Goal: Task Accomplishment & Management: Complete application form

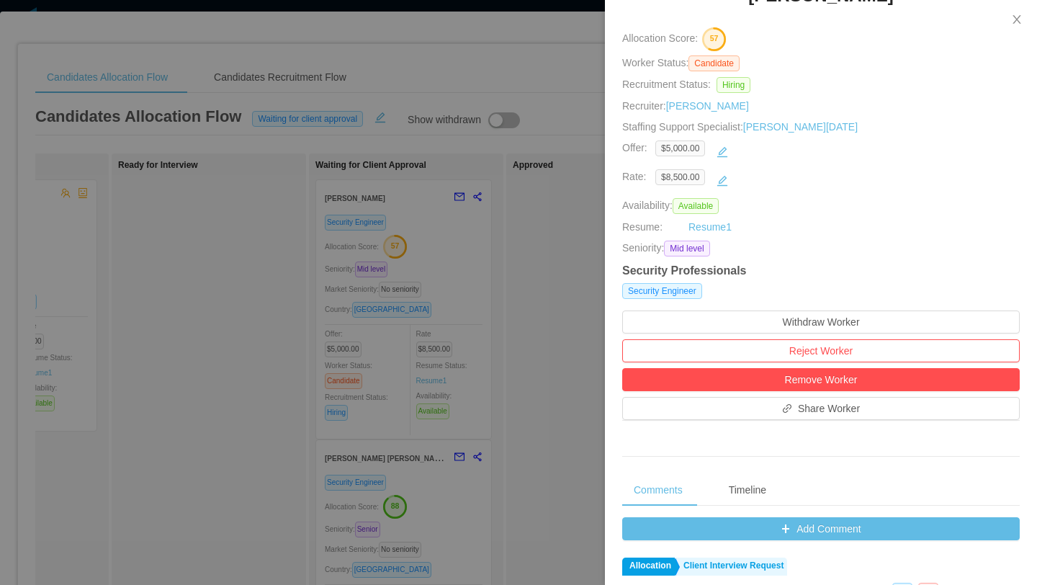
scroll to position [25, 0]
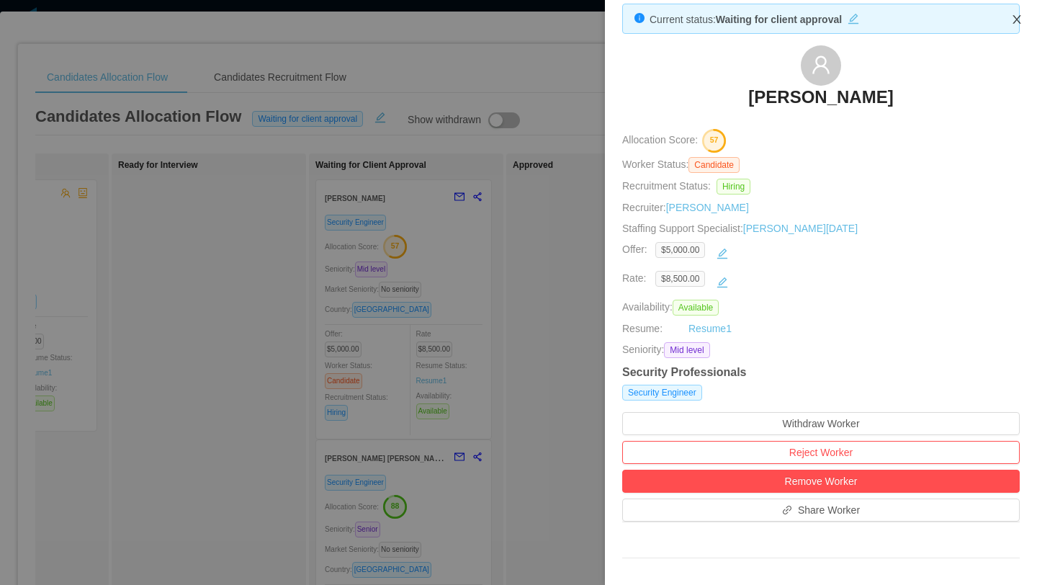
click at [1020, 19] on icon "icon: close" at bounding box center [1017, 20] width 12 height 12
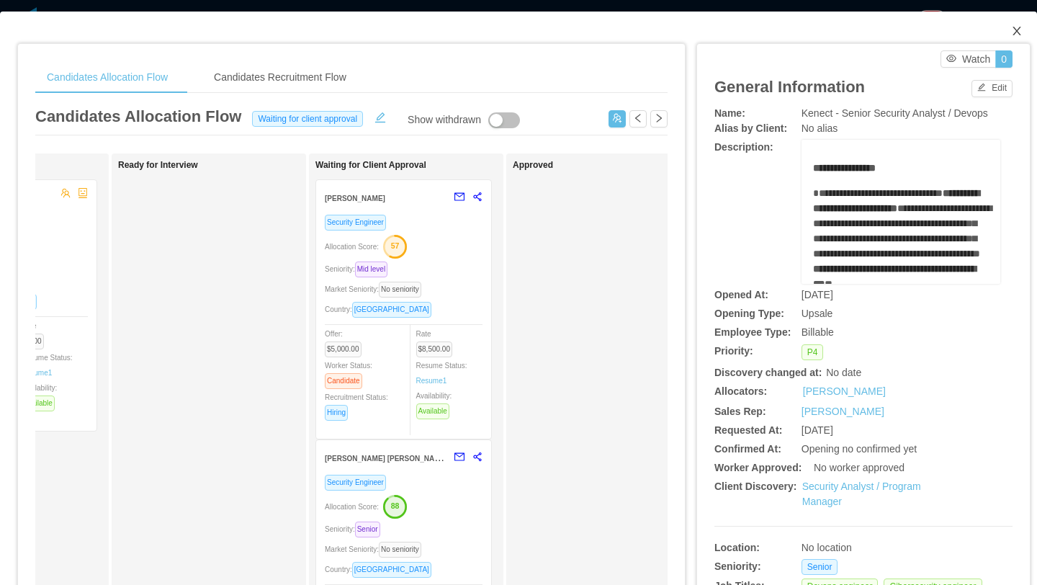
click at [1009, 29] on span "Close" at bounding box center [1016, 32] width 40 height 40
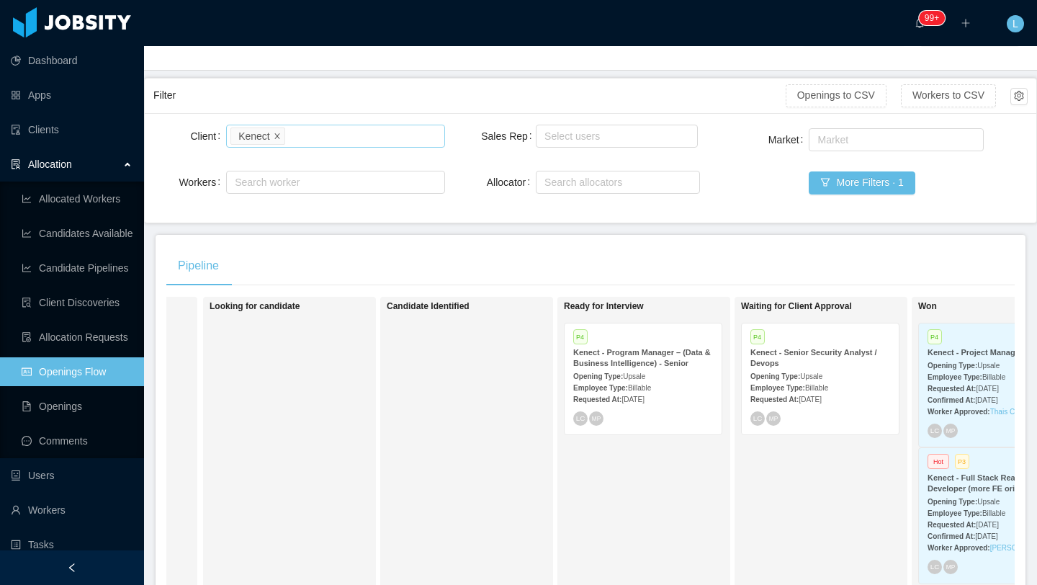
click at [277, 138] on icon "icon: close" at bounding box center [277, 135] width 7 height 7
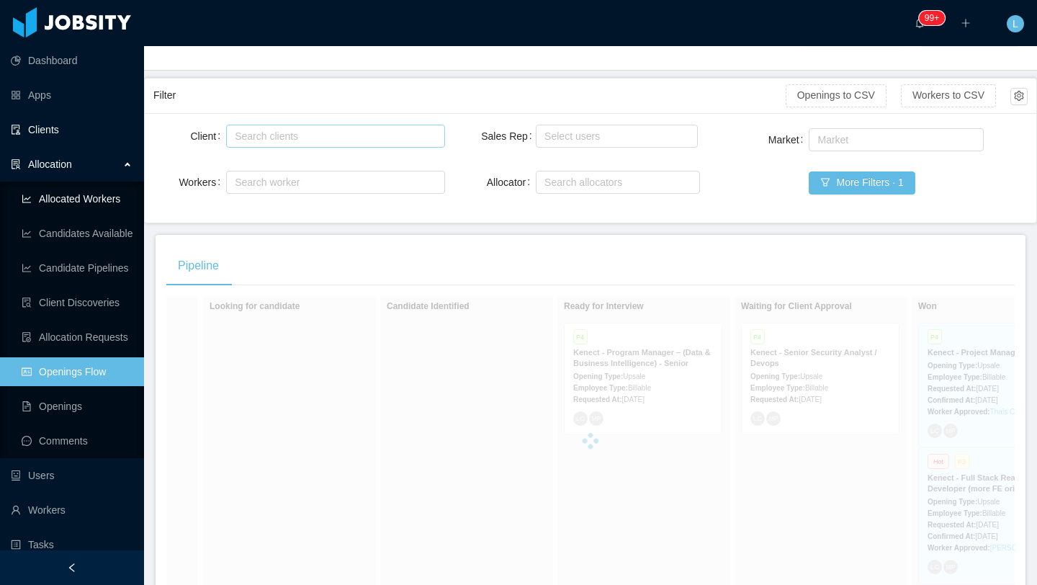
click at [74, 136] on link "Clients" at bounding box center [72, 129] width 122 height 29
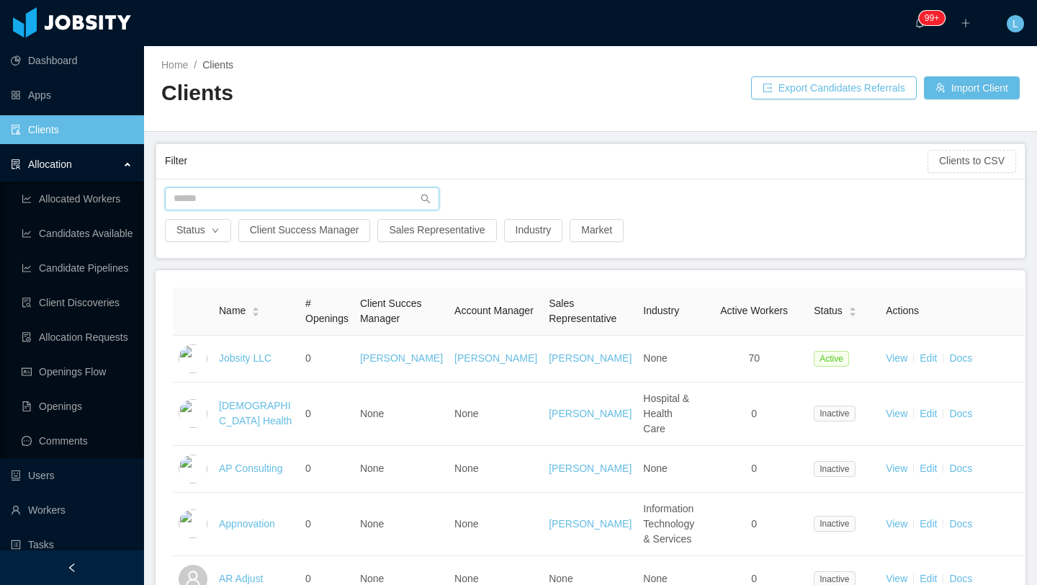
click at [256, 199] on input "text" at bounding box center [302, 198] width 274 height 23
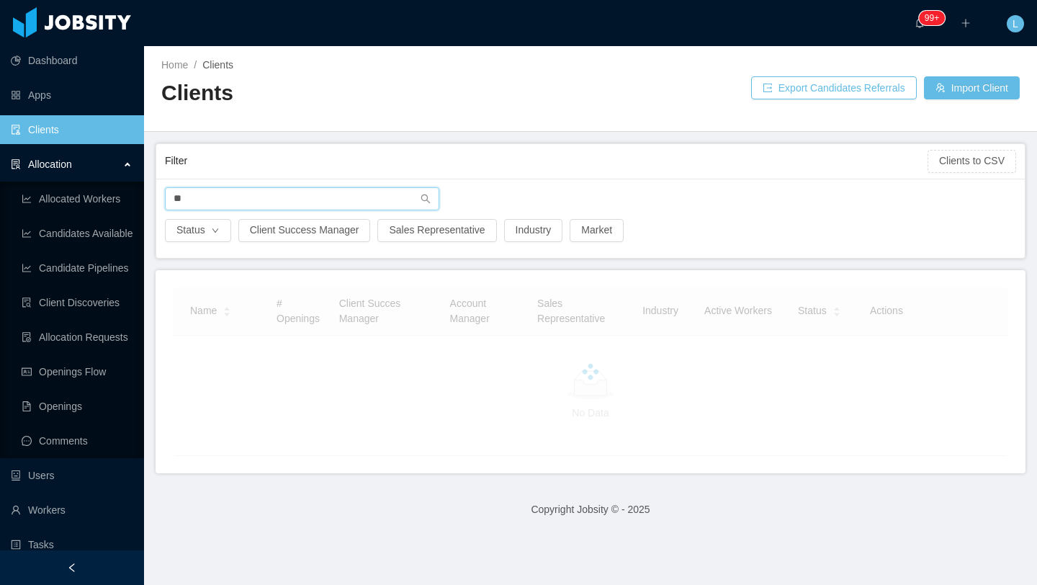
type input "*"
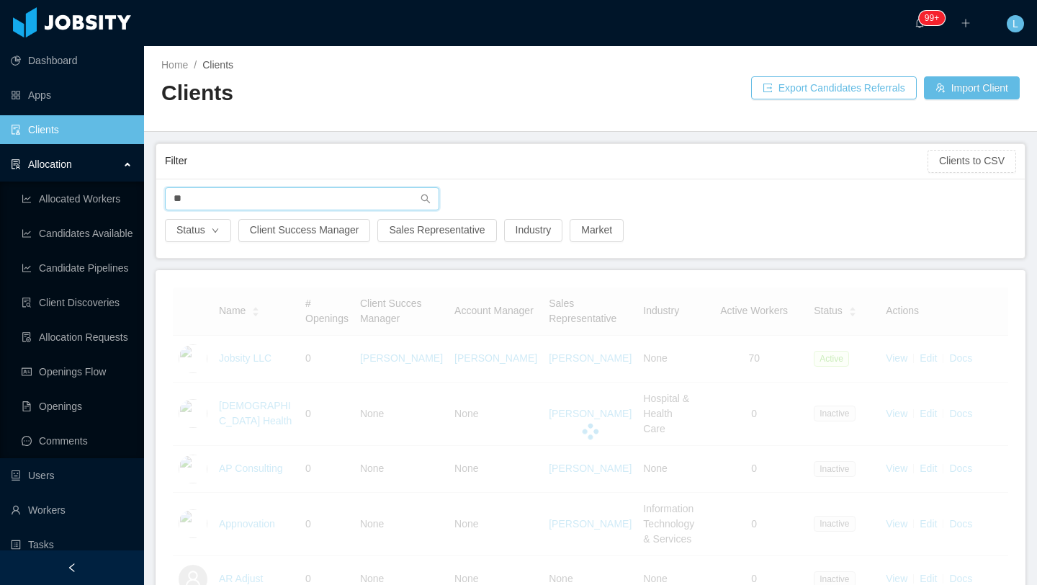
type input "*"
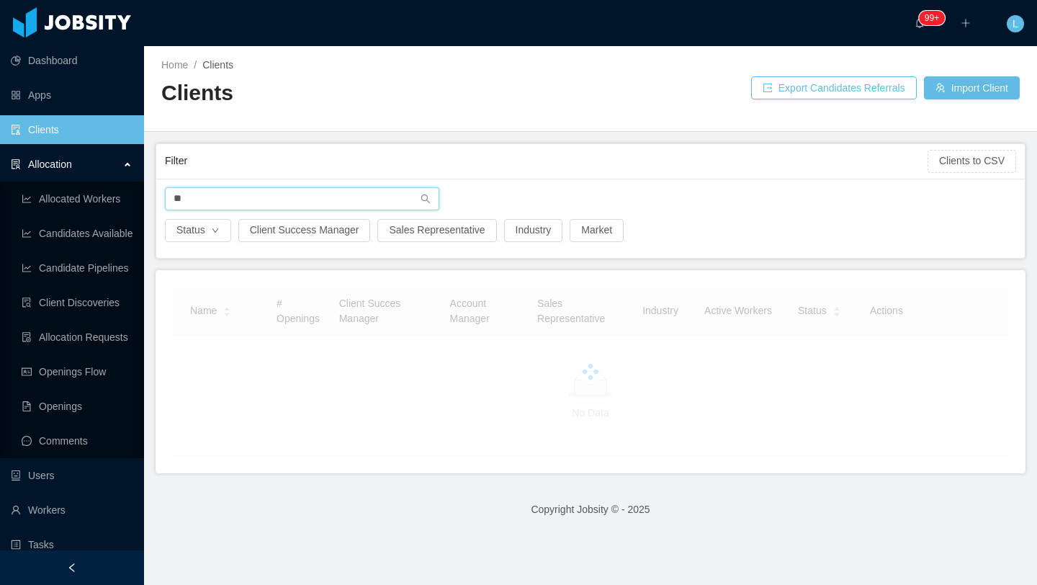
type input "*"
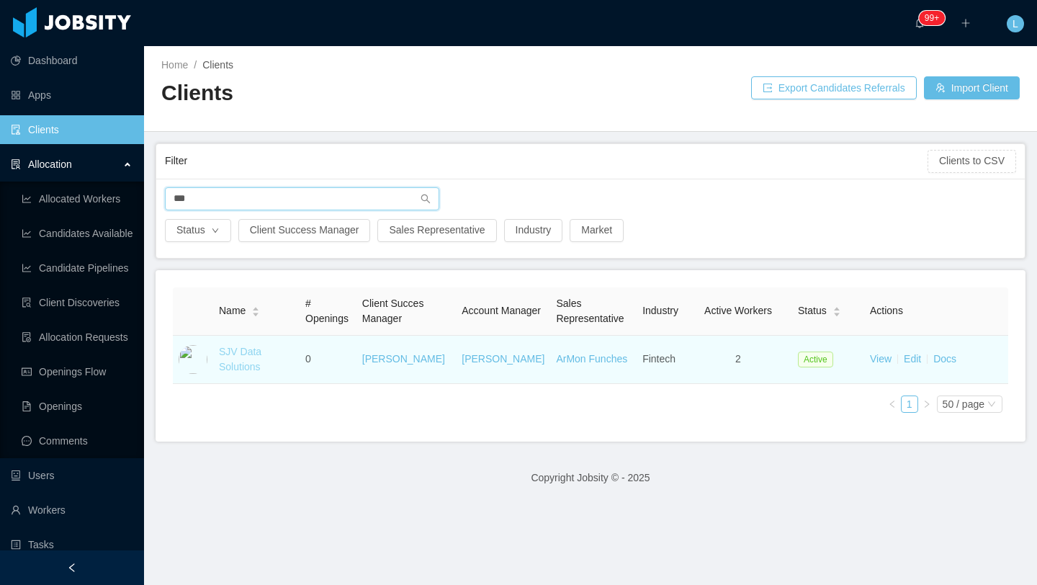
type input "***"
click at [243, 367] on link "SJV Data Solutions" at bounding box center [240, 359] width 42 height 27
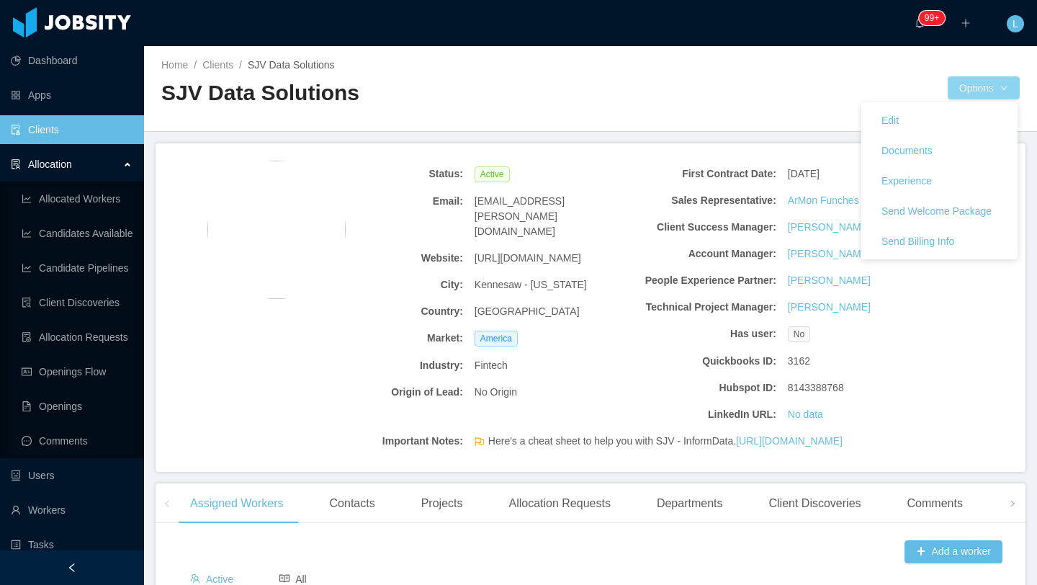
click at [967, 80] on button "Options" at bounding box center [984, 87] width 72 height 23
click at [904, 152] on button "Documents" at bounding box center [907, 150] width 74 height 23
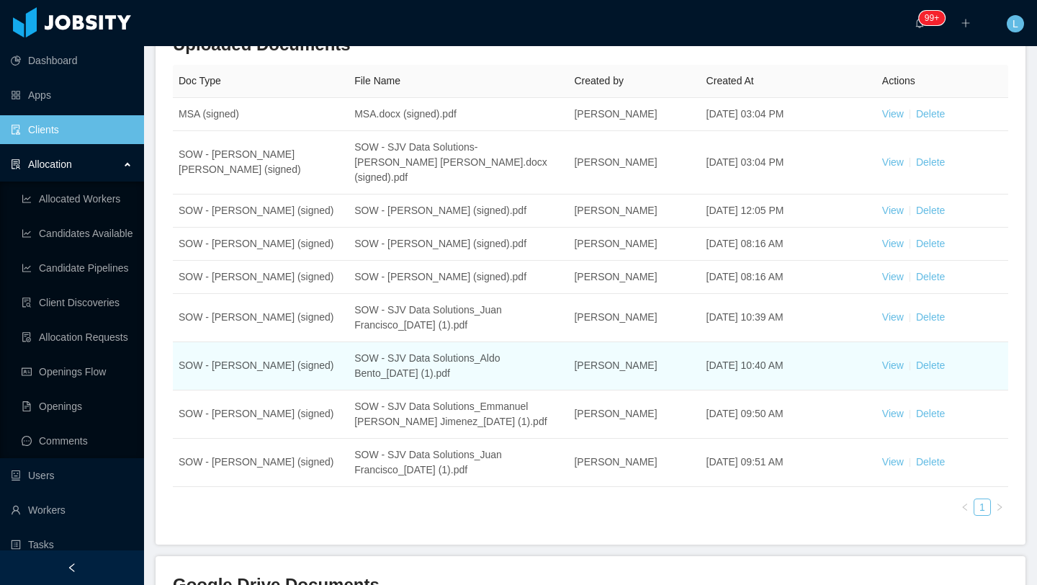
scroll to position [255, 0]
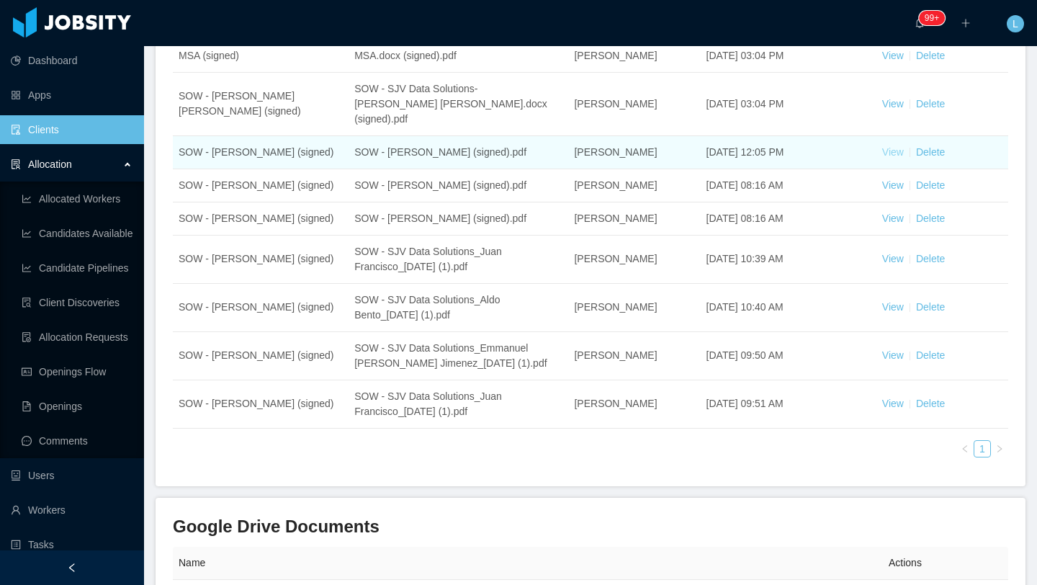
click at [896, 146] on link "View" at bounding box center [893, 152] width 22 height 12
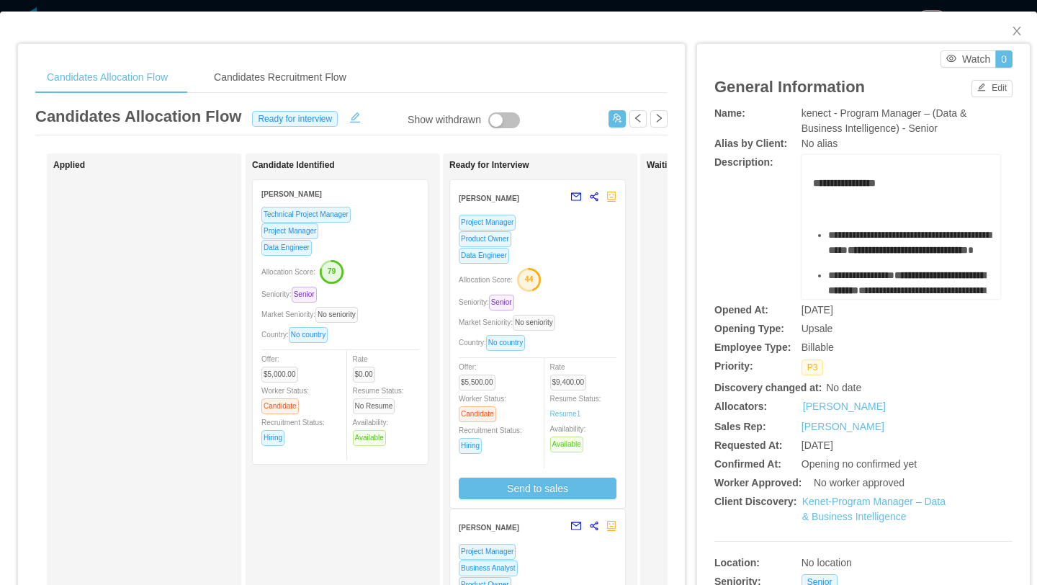
scroll to position [116, 0]
click at [1014, 29] on icon "icon: close" at bounding box center [1017, 31] width 12 height 12
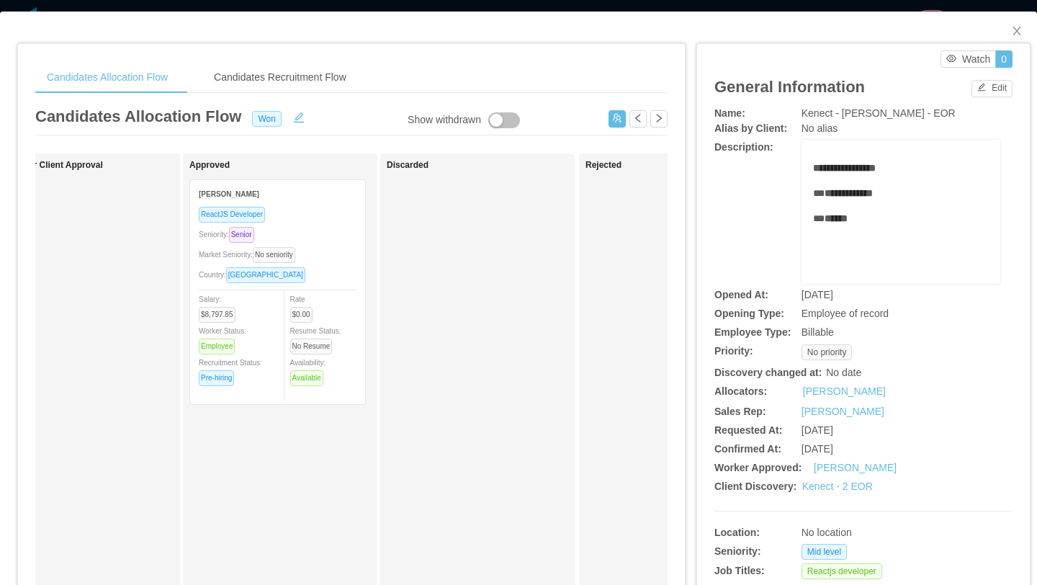
scroll to position [0, 648]
click at [351, 226] on div "Seniority: Senior" at bounding box center [284, 234] width 158 height 17
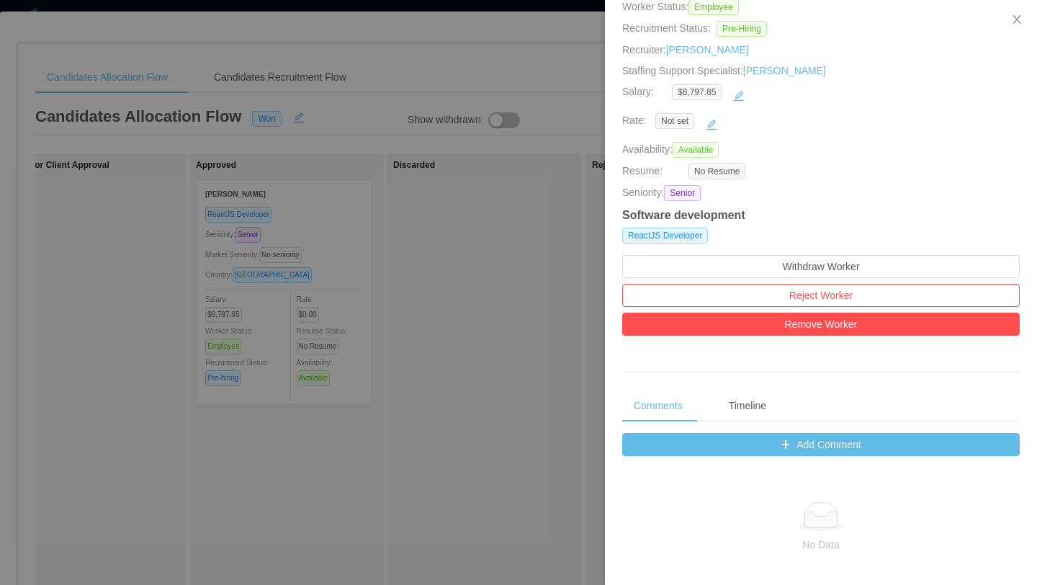
scroll to position [193, 0]
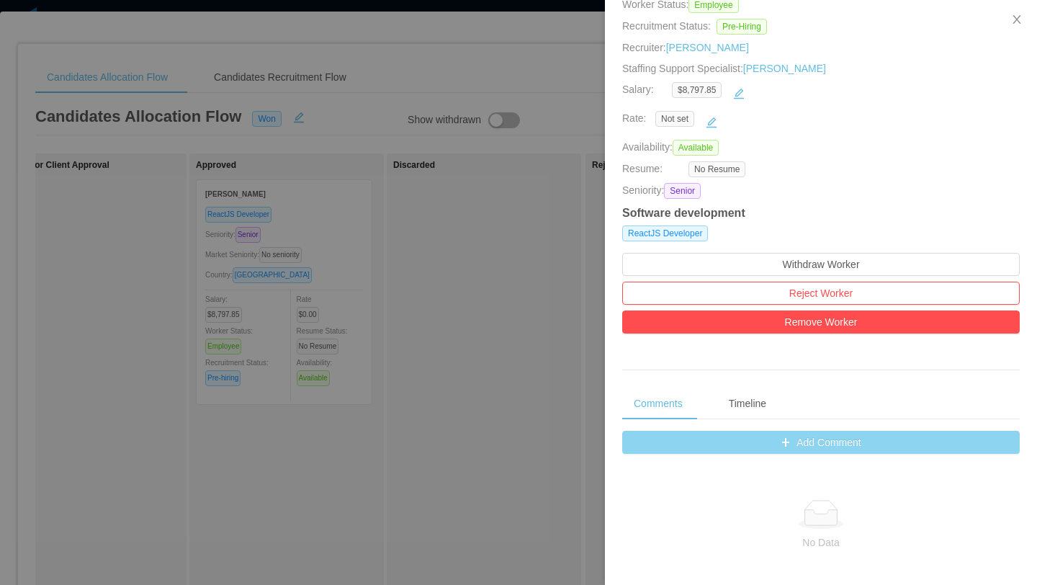
click at [796, 451] on button "Add Comment" at bounding box center [820, 442] width 397 height 23
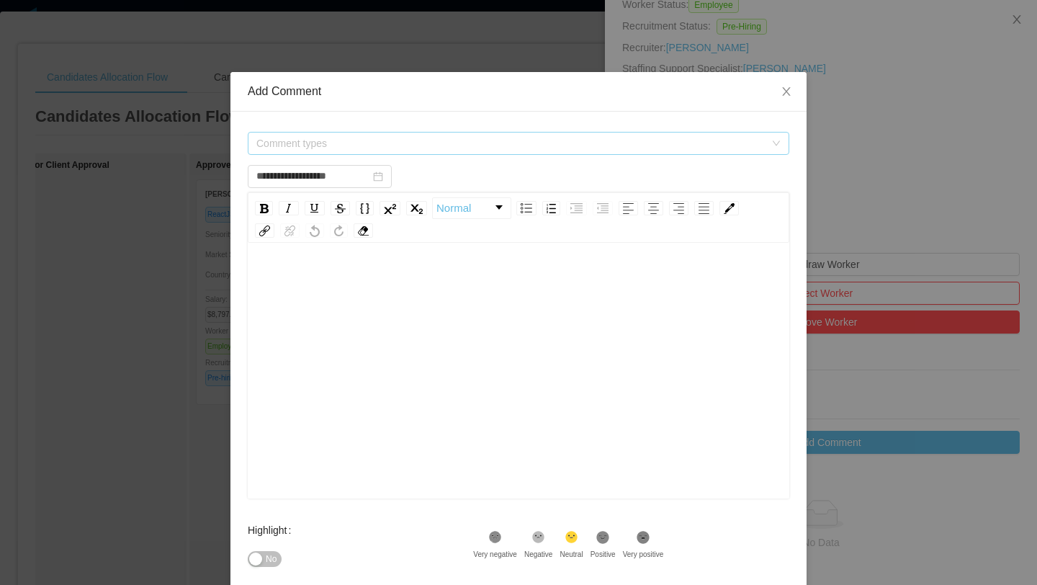
click at [492, 149] on span "Comment types" at bounding box center [510, 143] width 508 height 14
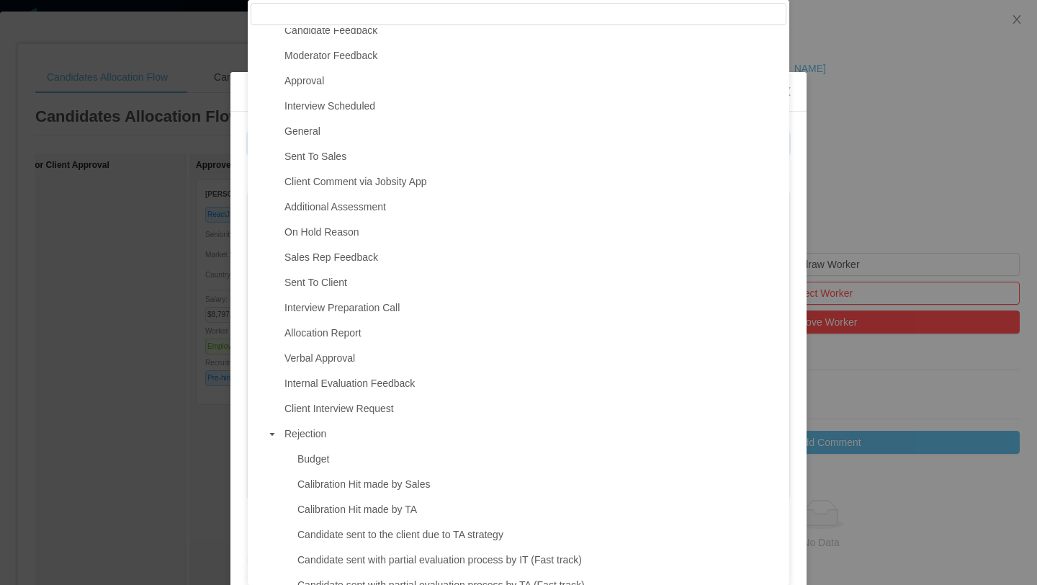
scroll to position [62, 0]
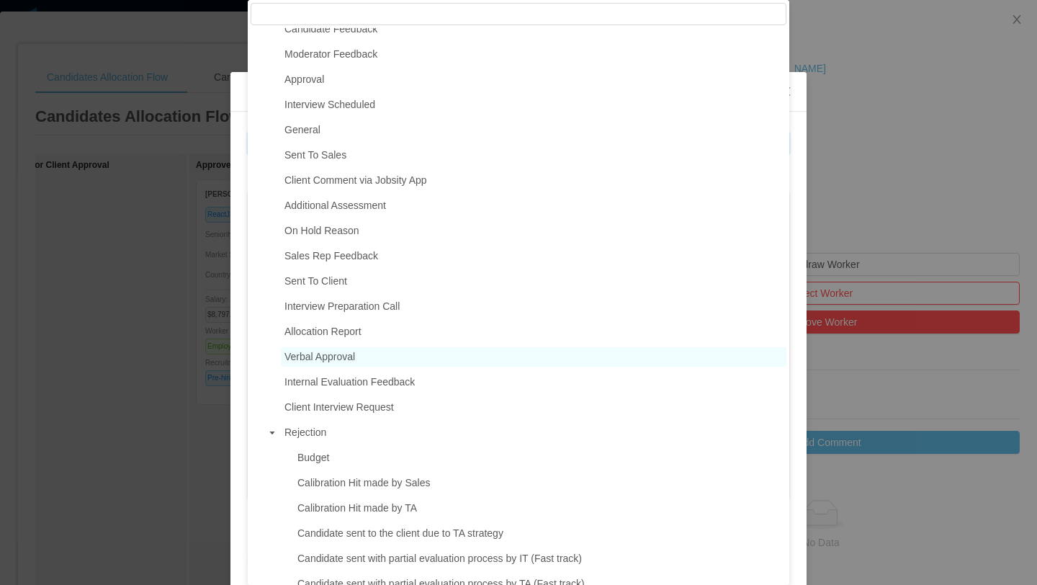
click at [361, 356] on span "Verbal Approval" at bounding box center [533, 356] width 505 height 19
type input "**********"
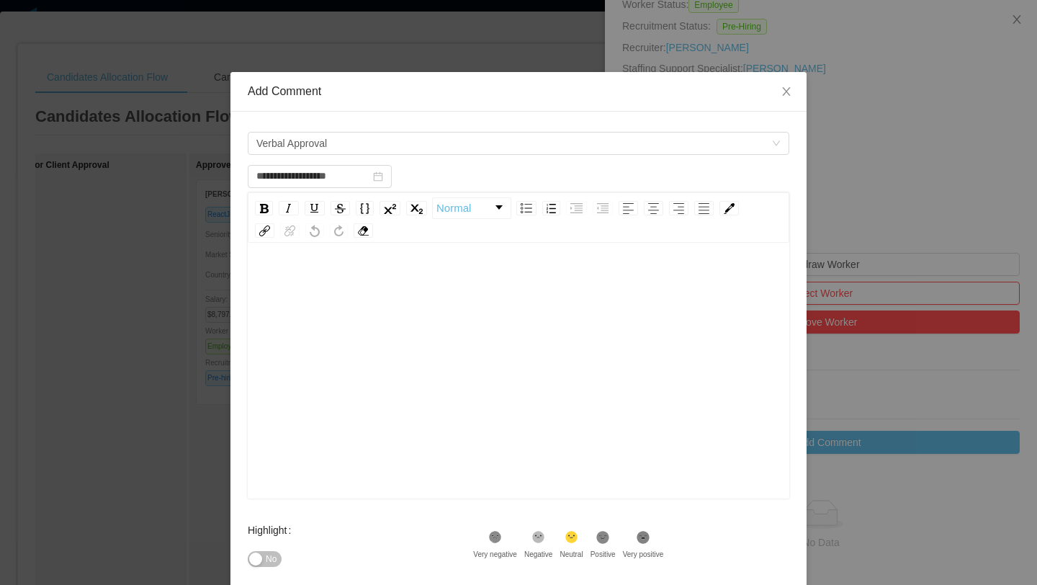
click at [354, 294] on div "rdw-editor" at bounding box center [518, 281] width 519 height 29
click at [252, 281] on div "**********" at bounding box center [518, 396] width 576 height 649
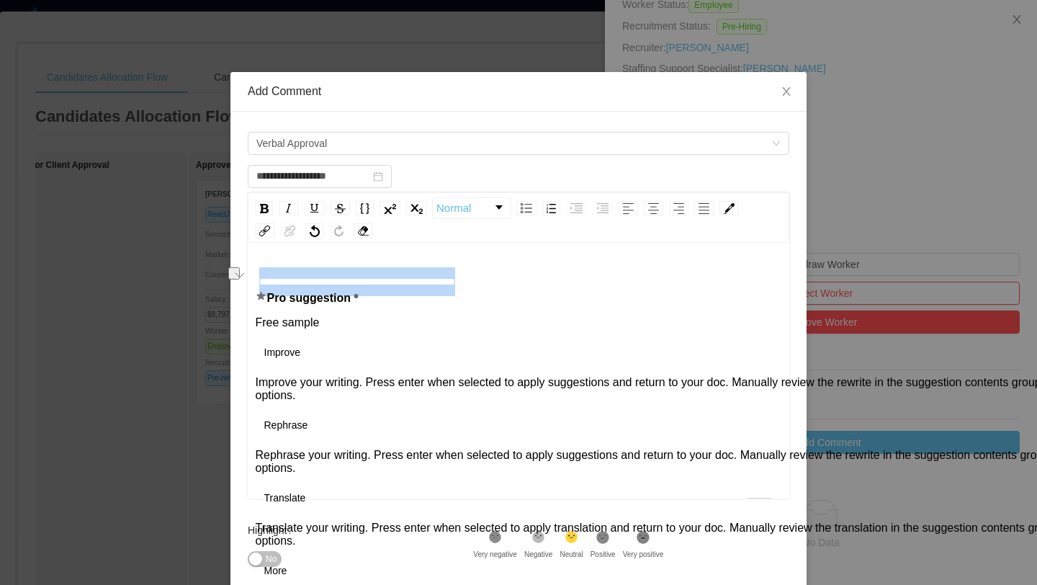
click at [725, 310] on div "**********" at bounding box center [518, 393] width 519 height 252
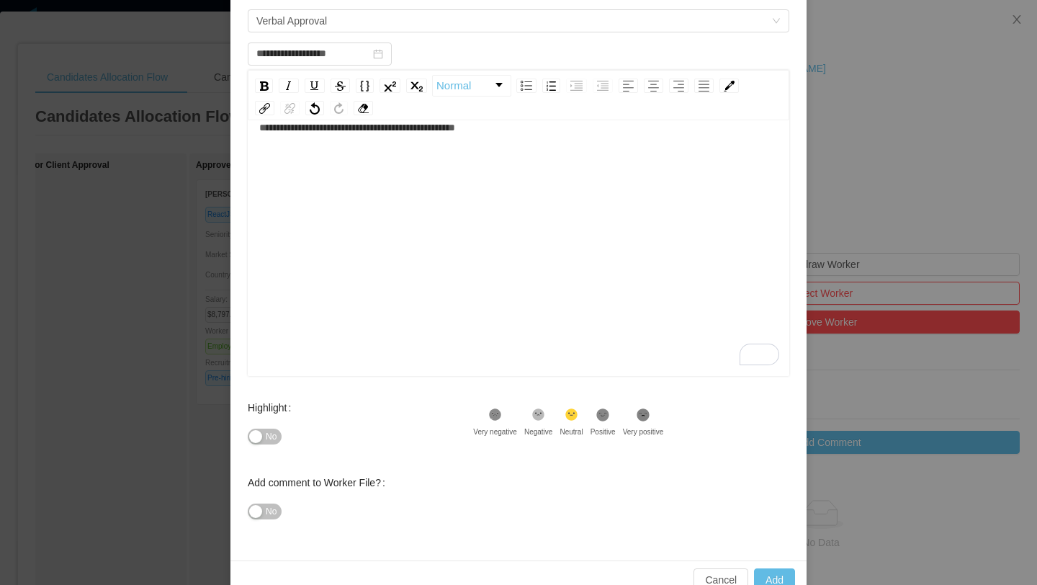
scroll to position [125, 0]
click at [775, 575] on button "Add" at bounding box center [774, 577] width 41 height 23
type input "**********"
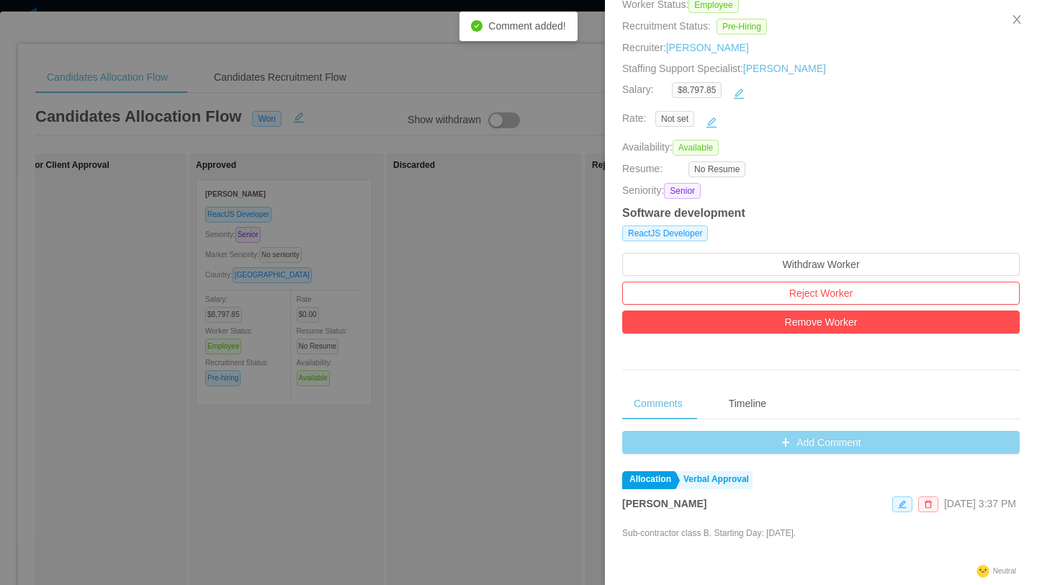
click at [863, 446] on button "Add Comment" at bounding box center [820, 442] width 397 height 23
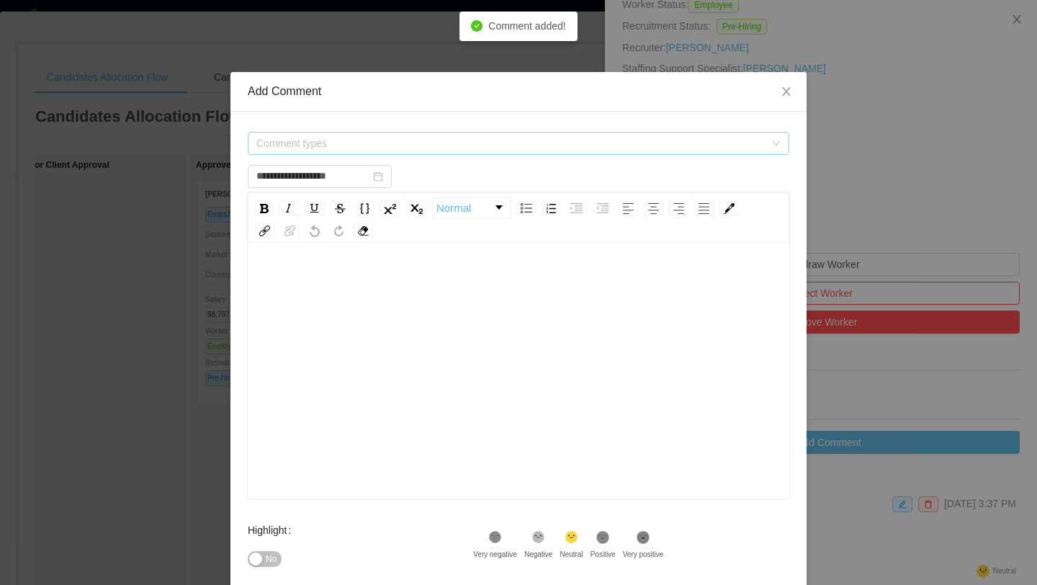
click at [470, 143] on span "Comment types" at bounding box center [510, 143] width 508 height 14
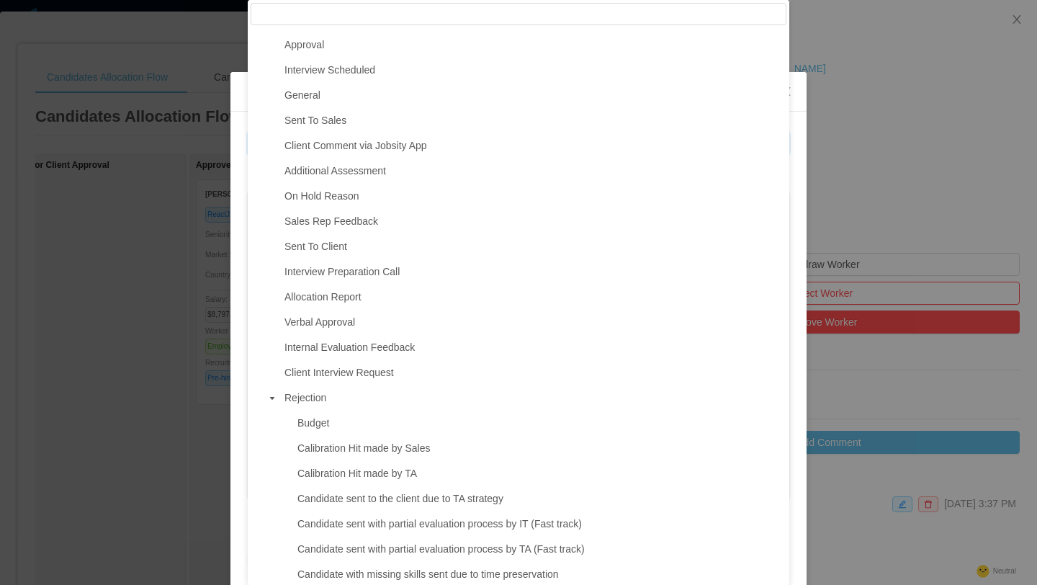
scroll to position [0, 0]
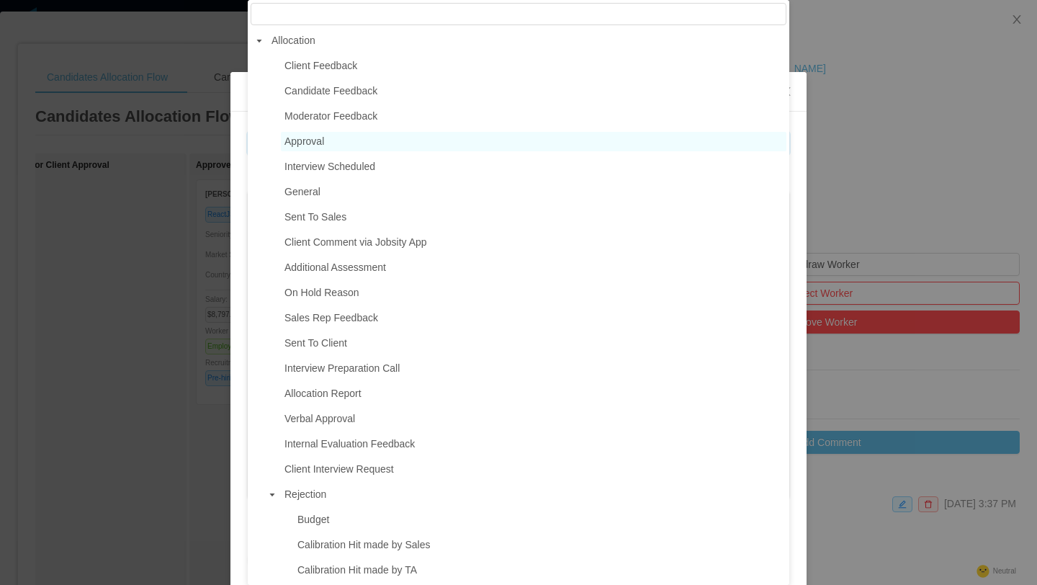
click at [324, 136] on span "Approval" at bounding box center [304, 141] width 40 height 12
type input "**********"
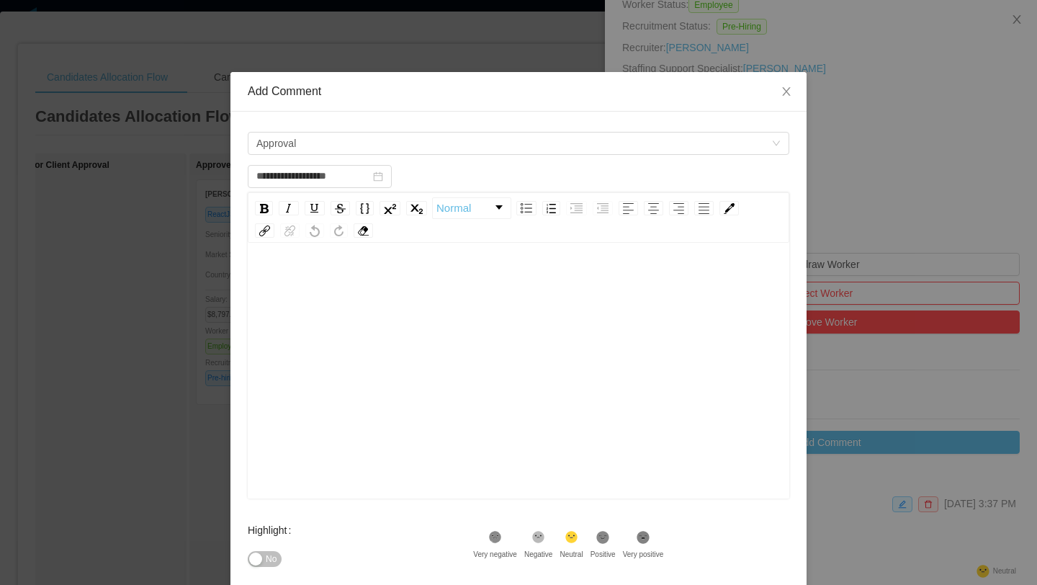
click at [289, 282] on div "rdw-editor" at bounding box center [518, 281] width 519 height 29
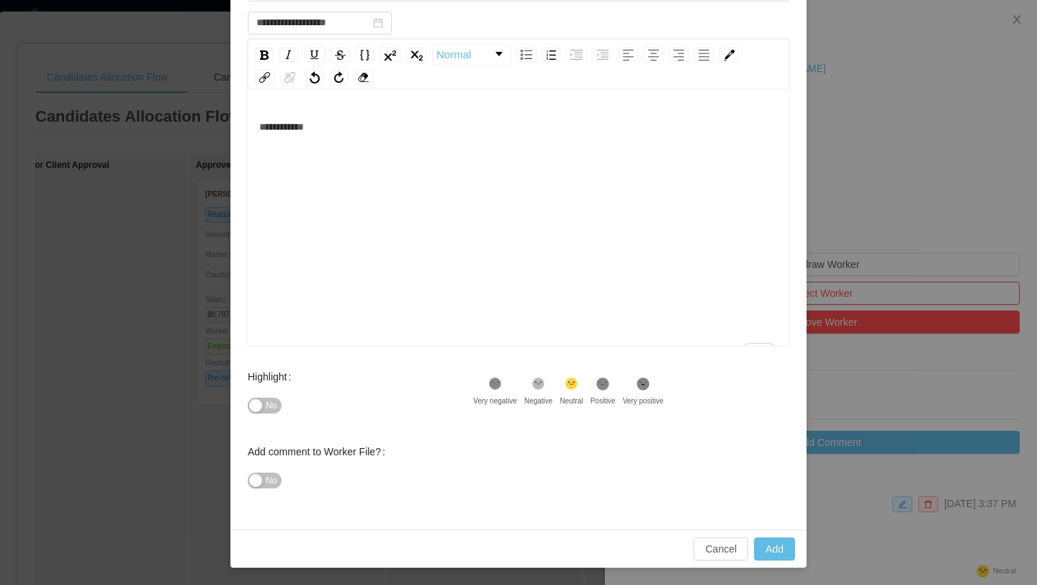
scroll to position [2, 0]
type input "**********"
click at [774, 549] on button "Add" at bounding box center [774, 548] width 41 height 23
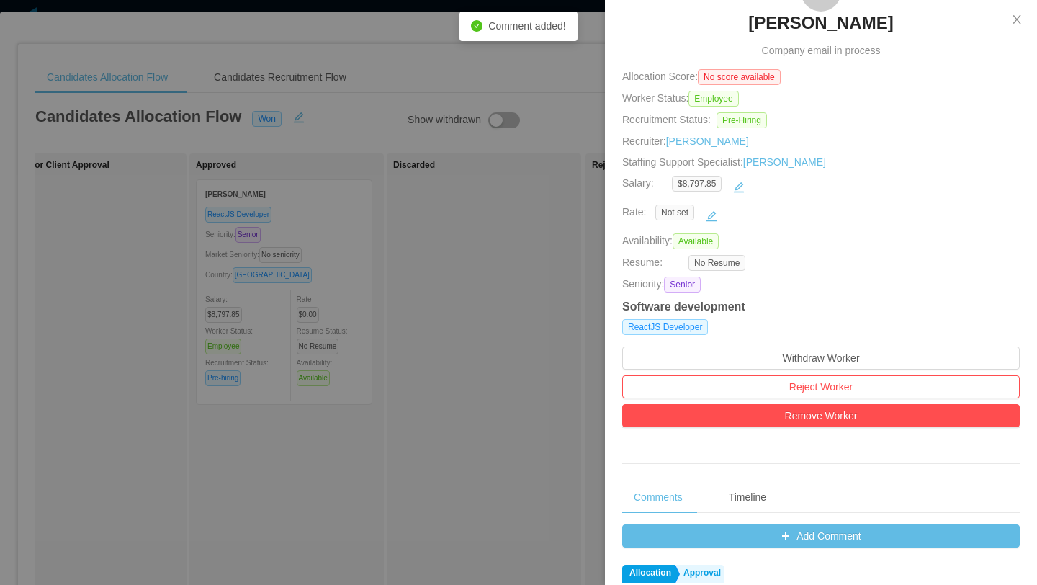
scroll to position [94, 0]
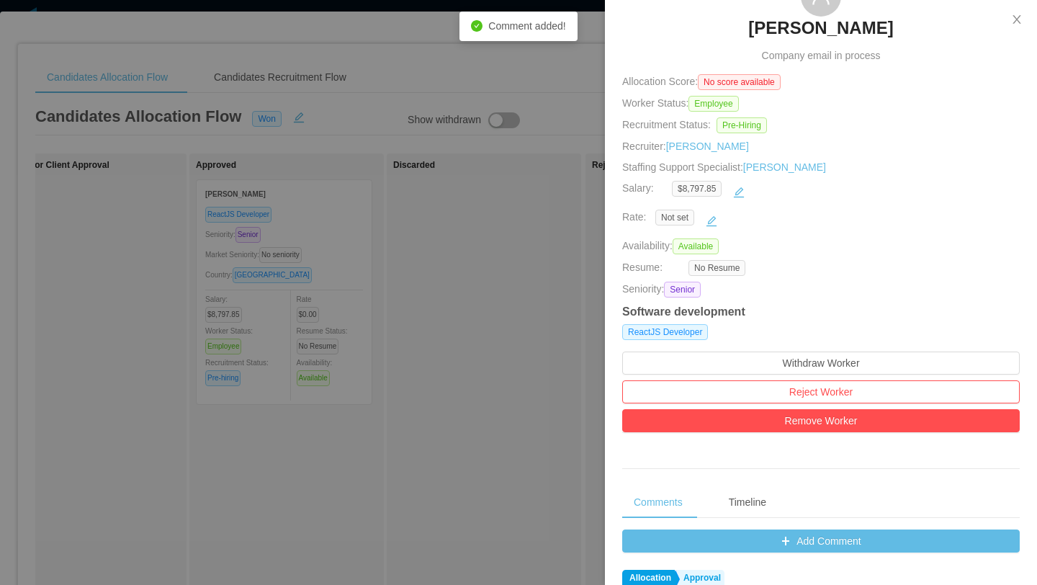
click at [459, 284] on div at bounding box center [518, 292] width 1037 height 585
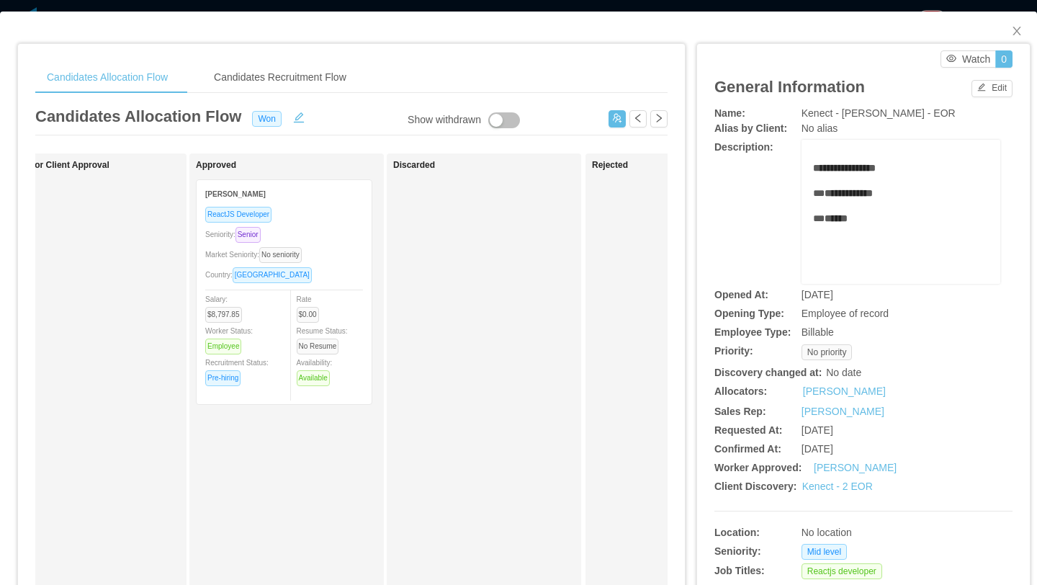
click at [344, 266] on div "ReactJS Developer Seniority: Senior Market Seniority: No seniority Country: Spa…" at bounding box center [284, 300] width 158 height 189
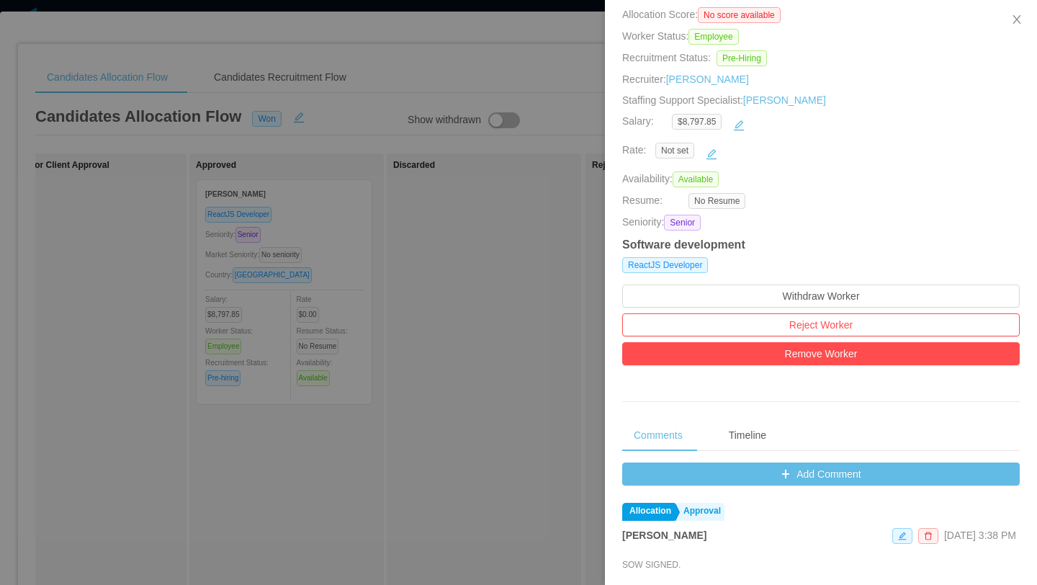
scroll to position [523, 0]
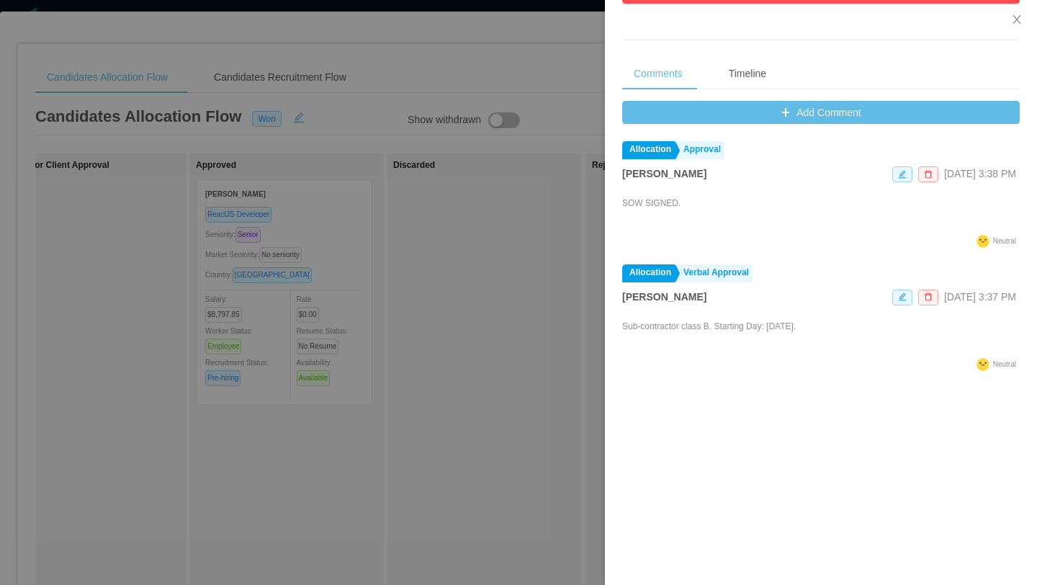
drag, startPoint x: 853, startPoint y: 325, endPoint x: 623, endPoint y: 327, distance: 230.4
click at [622, 326] on div "Sub-contractor class B. Starting Day: September 15th." at bounding box center [820, 335] width 397 height 37
click at [640, 340] on div "Sub-contractor class B. Starting Day: September 15th." at bounding box center [709, 337] width 174 height 35
drag, startPoint x: 852, startPoint y: 328, endPoint x: 625, endPoint y: 327, distance: 227.5
click at [625, 327] on div "Sub-contractor class B. Starting Day: September 15th." at bounding box center [820, 335] width 397 height 37
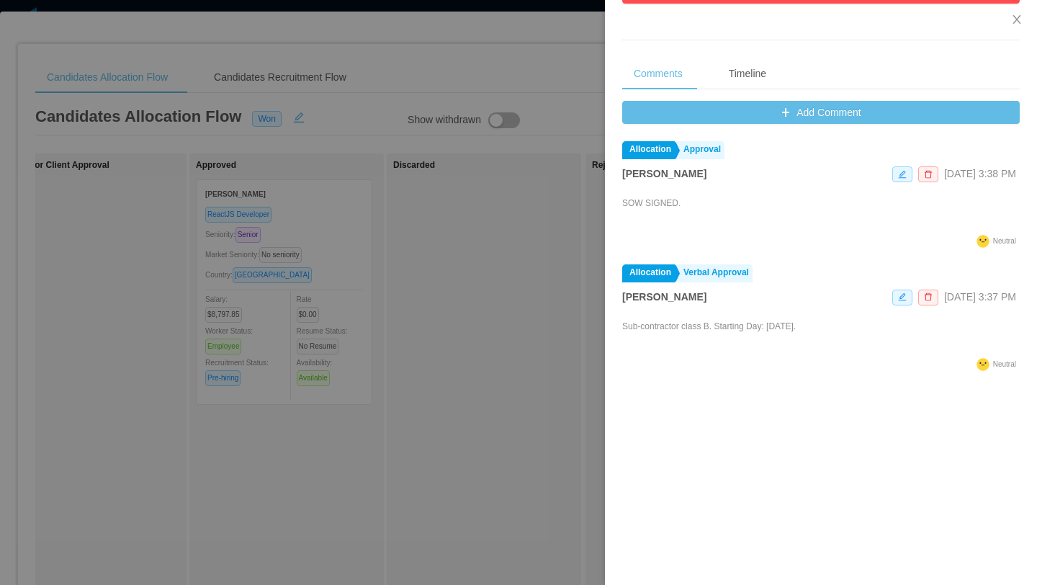
click at [625, 327] on p "Sub-contractor class B. Starting Day: September 15th." at bounding box center [709, 326] width 174 height 13
drag, startPoint x: 625, startPoint y: 327, endPoint x: 819, endPoint y: 328, distance: 193.7
click at [796, 328] on p "Sub-contractor class B. Starting Day: September 15th." at bounding box center [709, 326] width 174 height 13
click at [858, 336] on div "Sub-contractor class B. Starting Day: September 15th." at bounding box center [820, 335] width 397 height 37
drag, startPoint x: 850, startPoint y: 327, endPoint x: 623, endPoint y: 328, distance: 226.8
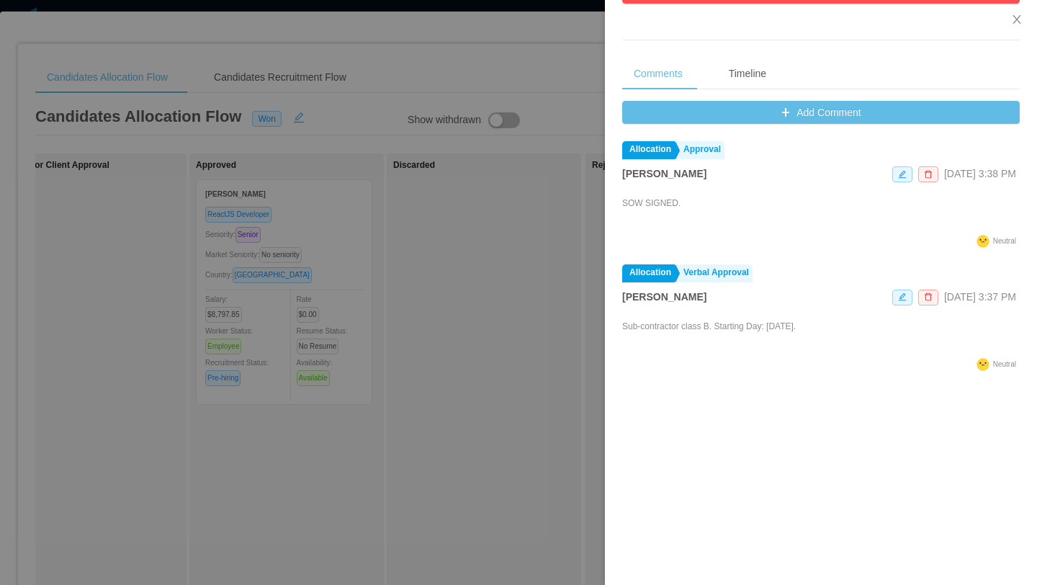
click at [623, 328] on div "Sub-contractor class B. Starting Day: September 15th." at bounding box center [820, 335] width 397 height 37
copy p "Sub-contractor class B. Starting Day: September 15th."
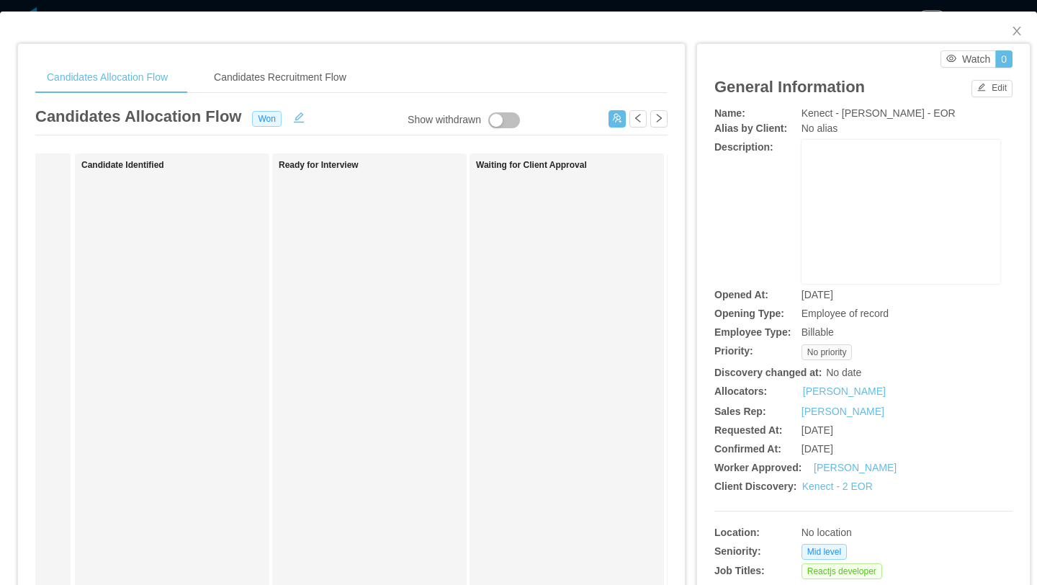
scroll to position [0, 433]
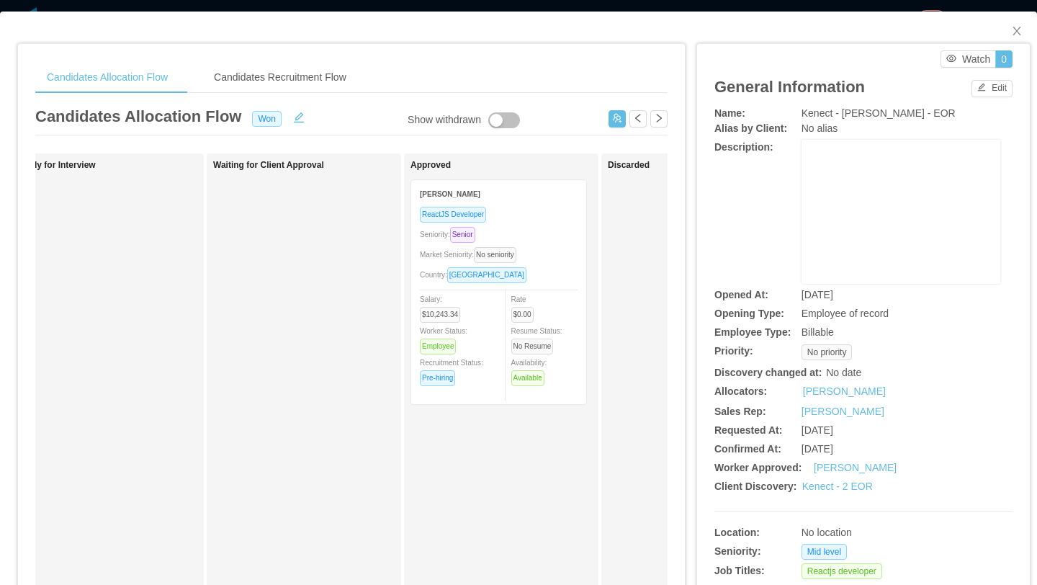
click at [575, 262] on div "Market Seniority: No seniority" at bounding box center [499, 254] width 158 height 17
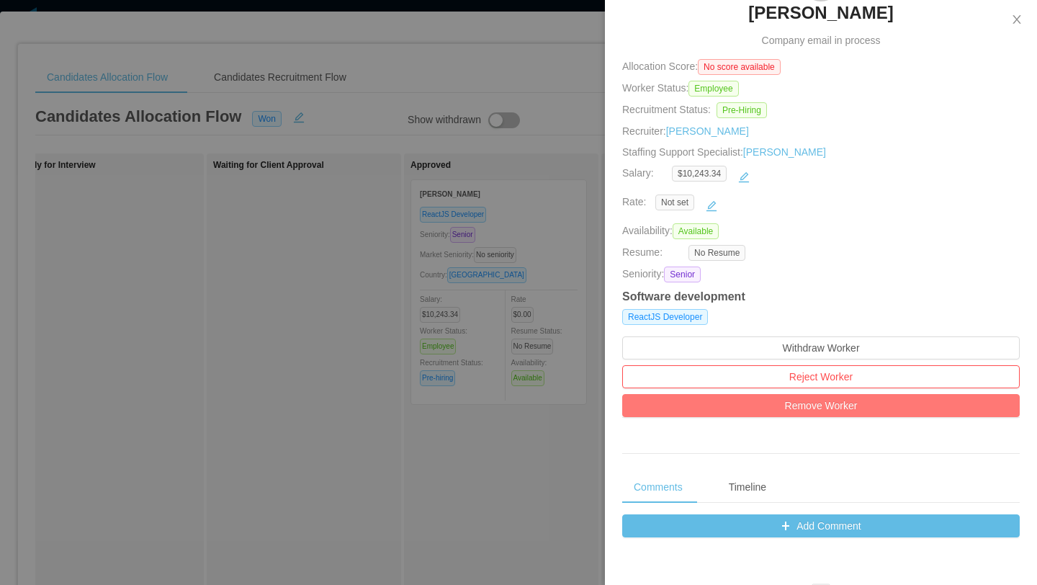
scroll to position [345, 0]
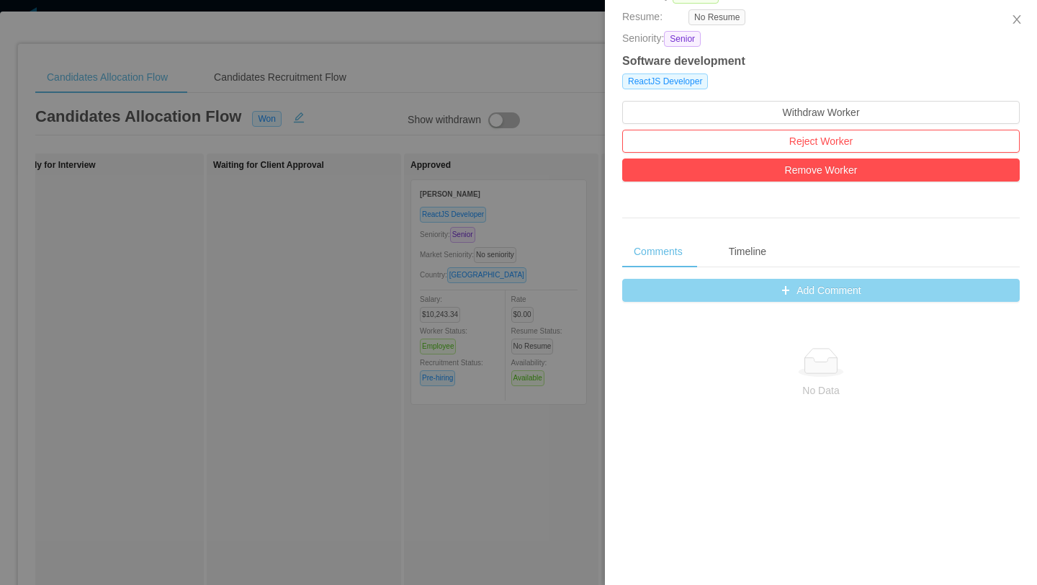
click at [842, 282] on button "Add Comment" at bounding box center [820, 290] width 397 height 23
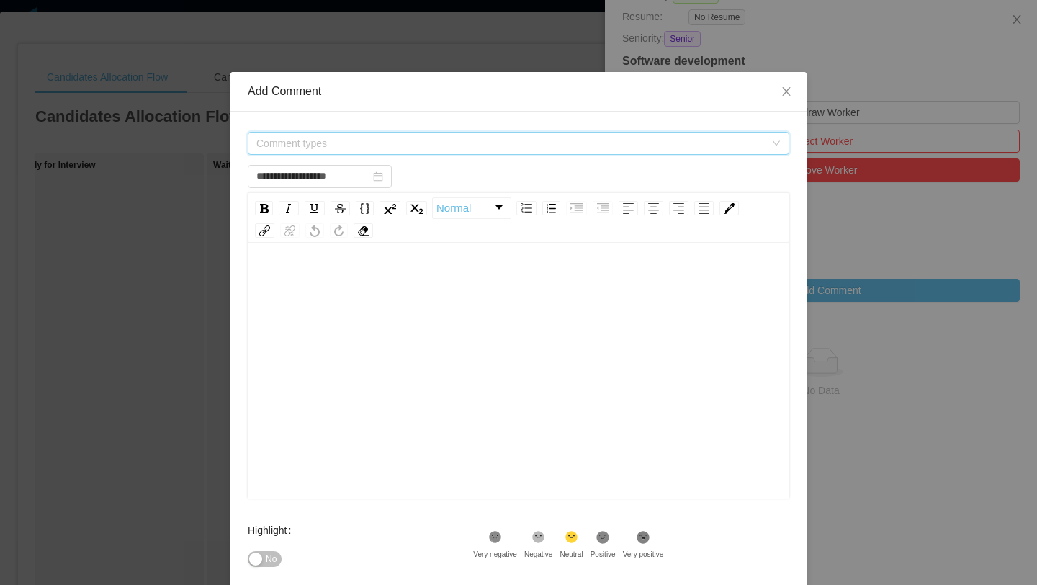
click at [539, 141] on span "Comment types" at bounding box center [510, 143] width 508 height 14
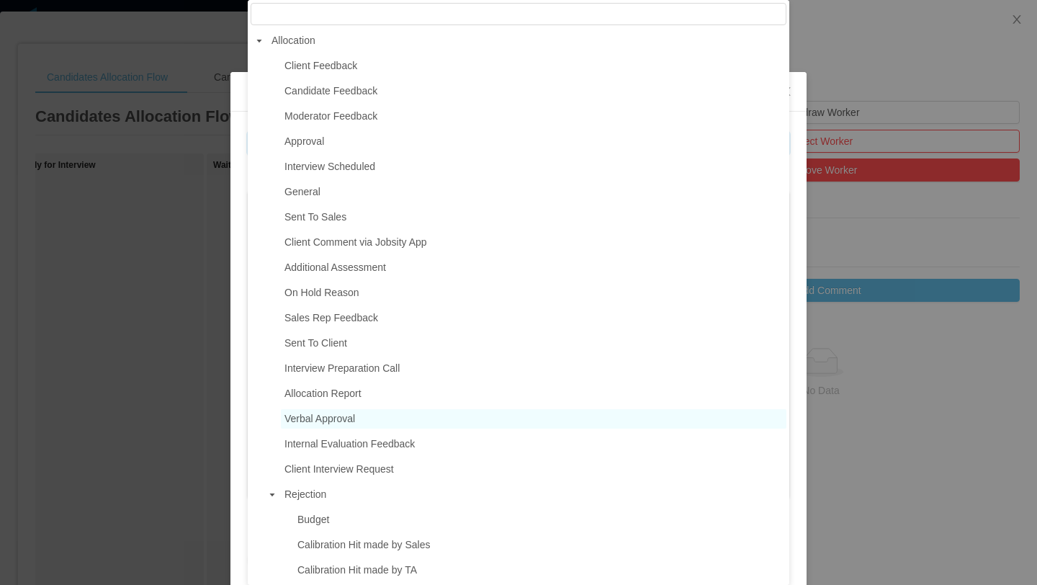
click at [328, 415] on span "Verbal Approval" at bounding box center [319, 419] width 71 height 12
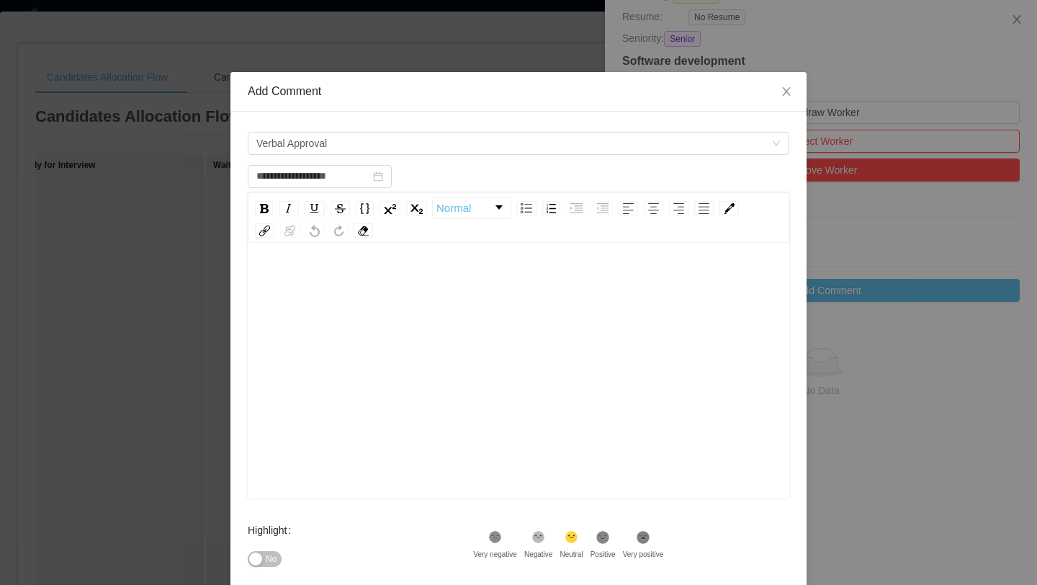
click at [323, 311] on div "rdw-editor" at bounding box center [518, 393] width 519 height 252
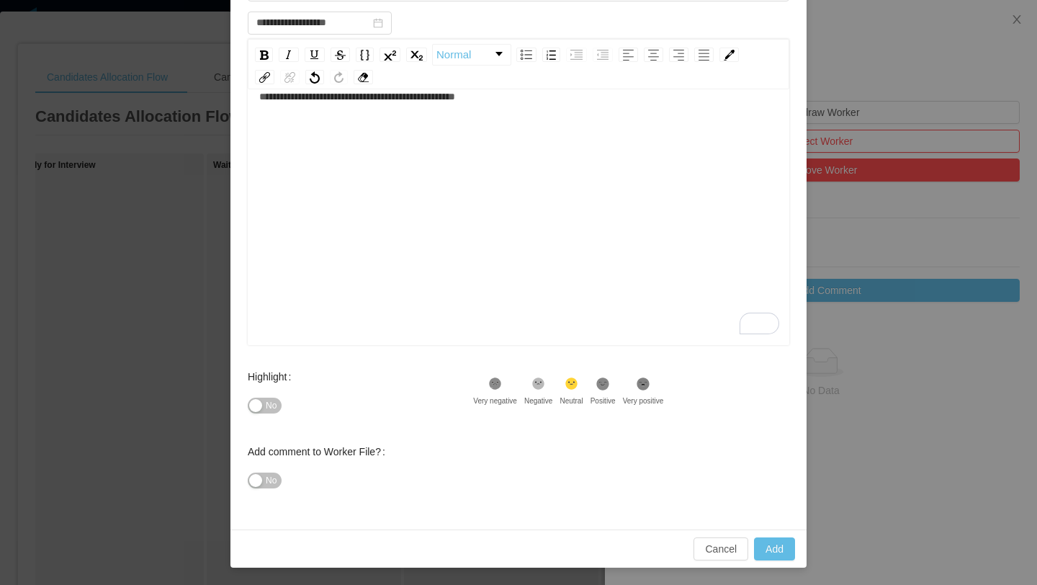
scroll to position [32, 0]
type input "**********"
click at [779, 544] on button "Add" at bounding box center [774, 548] width 41 height 23
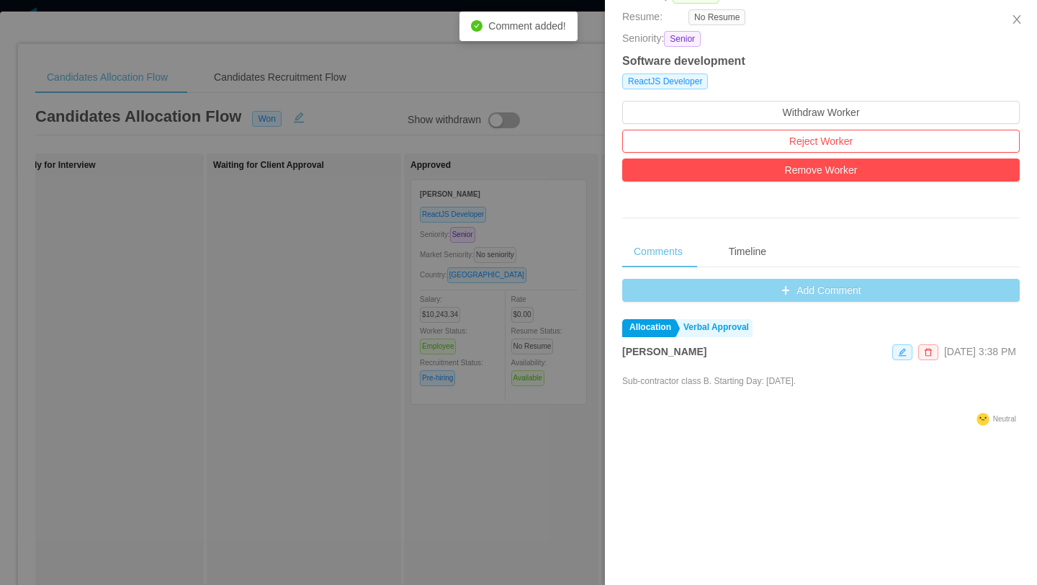
click at [720, 294] on button "Add Comment" at bounding box center [820, 290] width 397 height 23
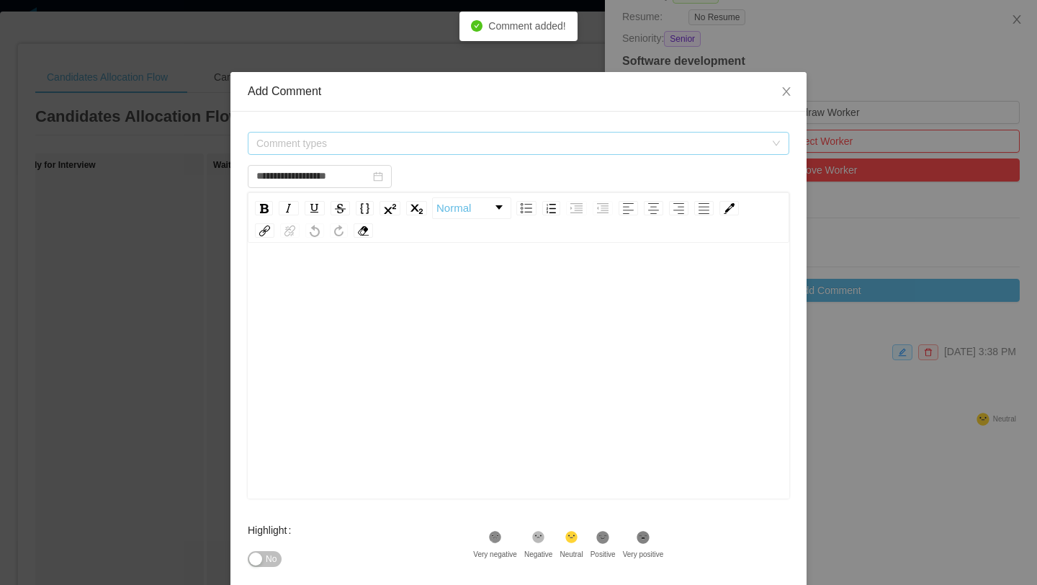
click at [534, 136] on span "Comment types" at bounding box center [510, 143] width 508 height 14
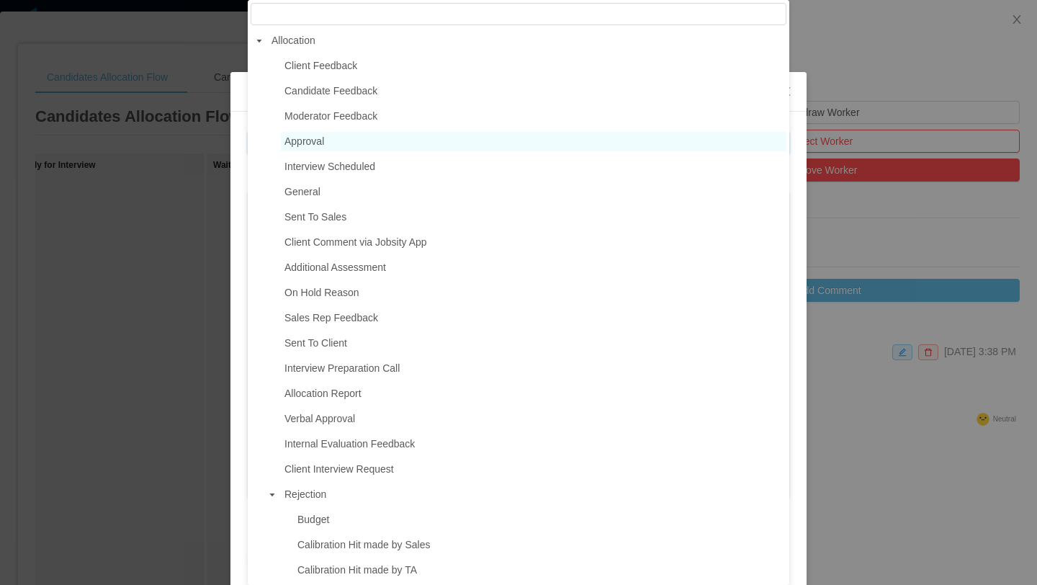
click at [336, 132] on span "Approval" at bounding box center [533, 141] width 505 height 19
type input "**********"
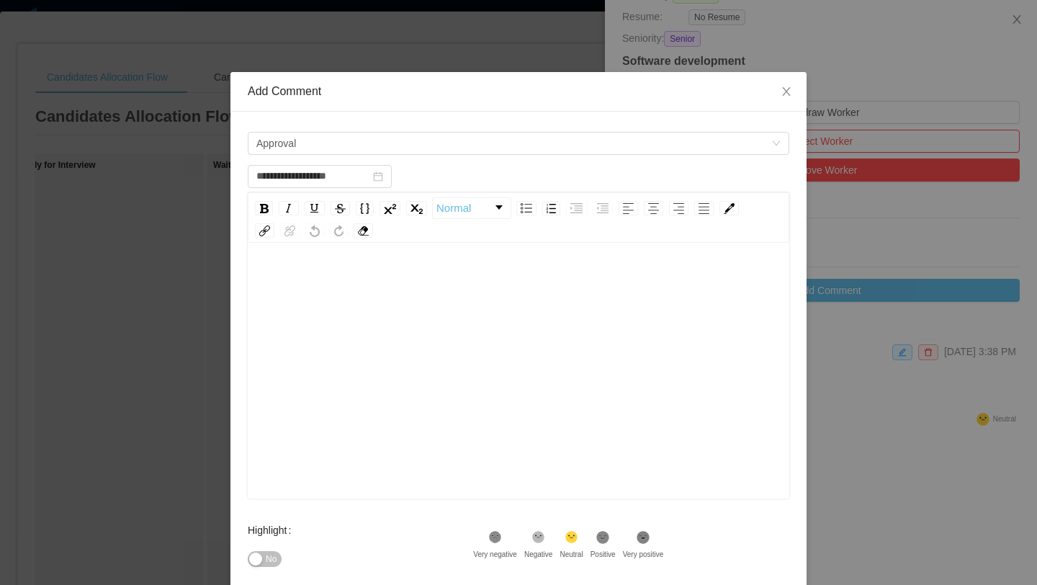
click at [377, 274] on div "rdw-editor" at bounding box center [518, 281] width 519 height 29
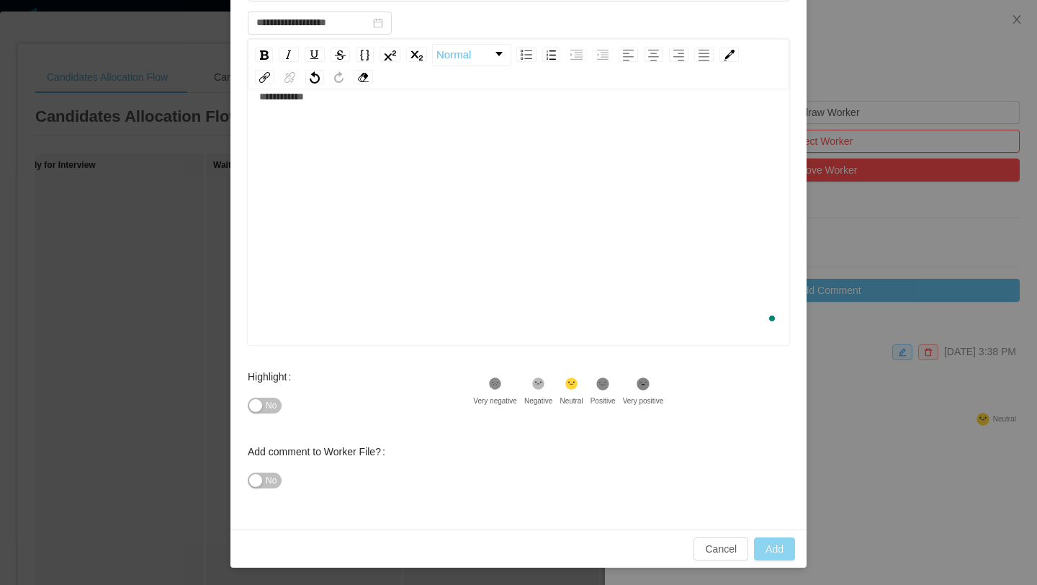
type input "**********"
click at [776, 552] on button "Add" at bounding box center [774, 548] width 41 height 23
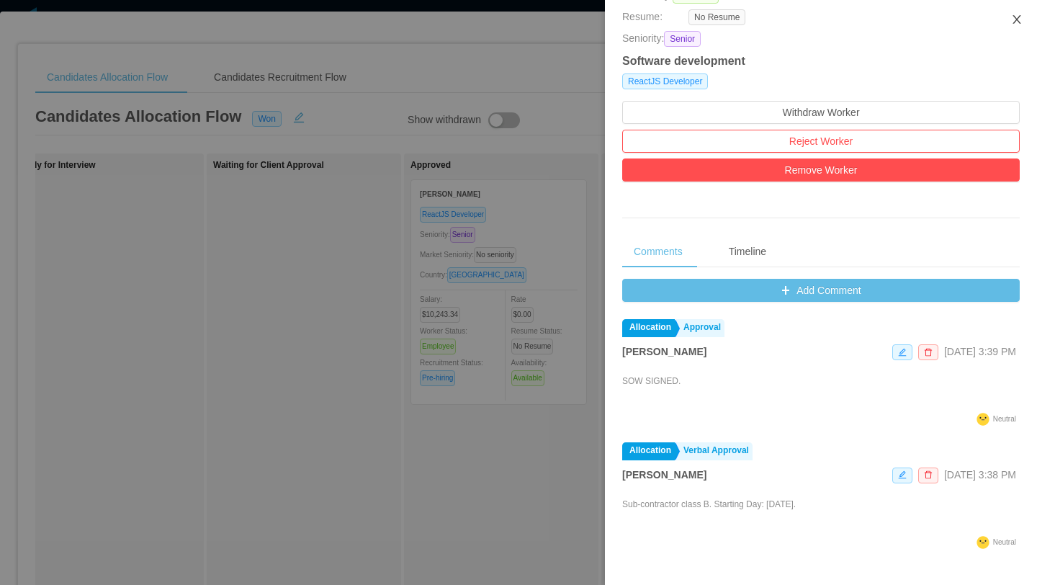
click at [1019, 24] on icon "icon: close" at bounding box center [1017, 20] width 12 height 12
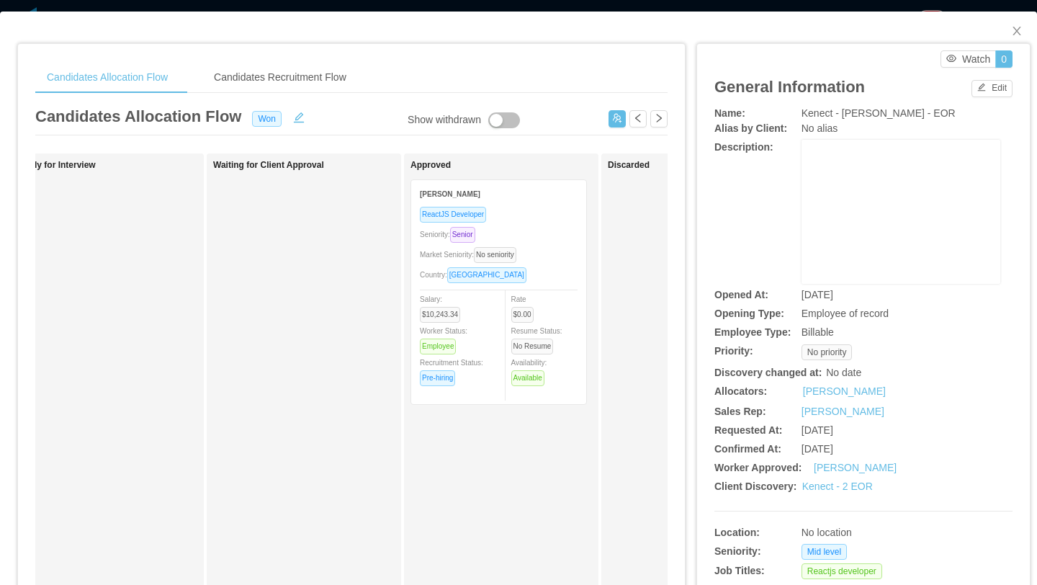
scroll to position [32, 0]
click at [564, 251] on div "Market Seniority: No seniority" at bounding box center [499, 254] width 158 height 17
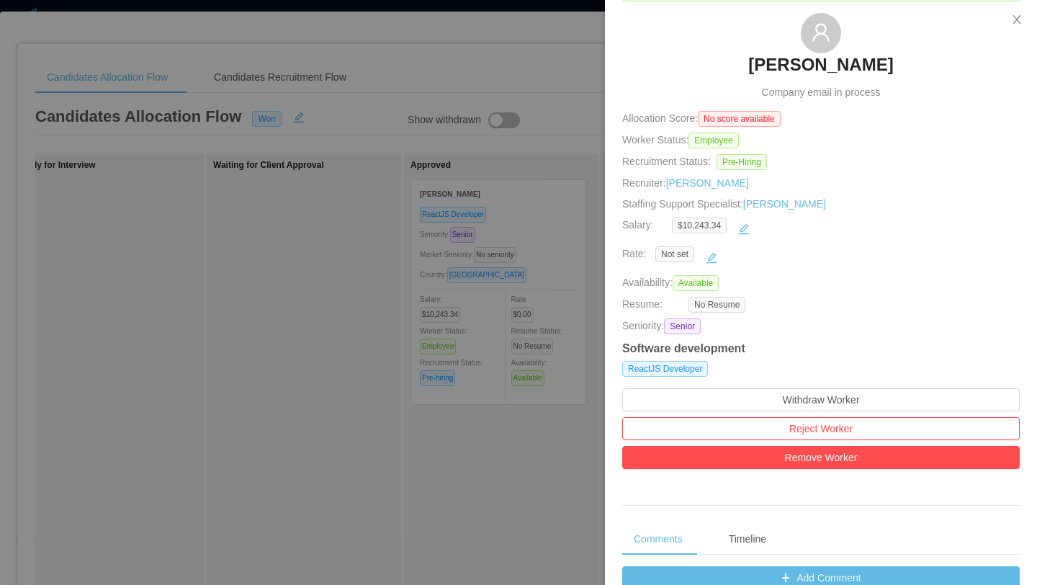
scroll to position [0, 0]
